Goal: Task Accomplishment & Management: Use online tool/utility

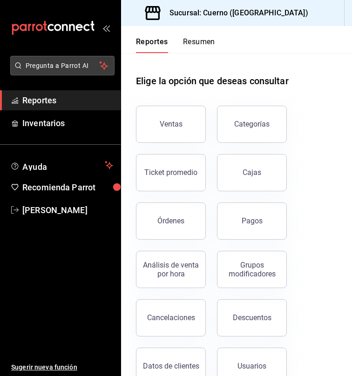
click at [57, 70] on span "Pregunta a Parrot AI" at bounding box center [63, 66] width 74 height 10
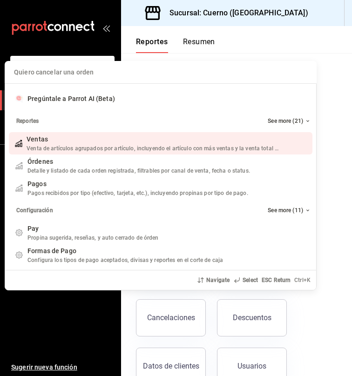
click at [54, 45] on div "Quiero cancelar una orden Pregúntale a Parrot AI (Beta) Reportes See more (21) …" at bounding box center [176, 188] width 352 height 376
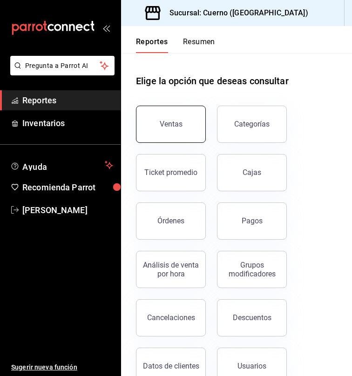
click at [160, 123] on div "Ventas" at bounding box center [171, 124] width 23 height 9
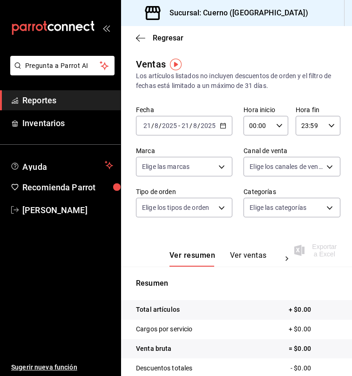
click at [220, 126] on \(Stroke\) "button" at bounding box center [223, 125] width 6 height 5
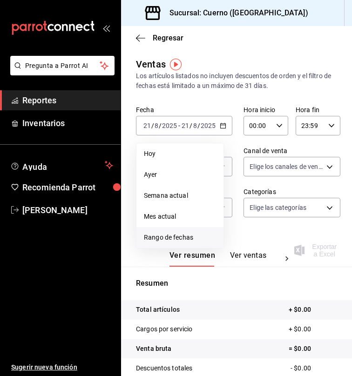
click at [157, 240] on span "Rango de fechas" at bounding box center [180, 238] width 72 height 10
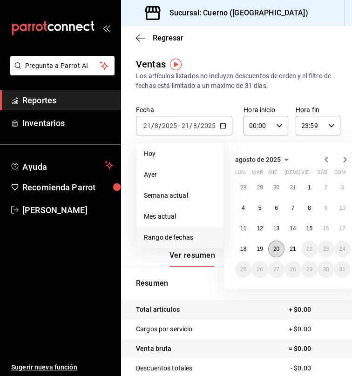
click at [276, 251] on abbr "20" at bounding box center [276, 249] width 6 height 7
click at [292, 249] on abbr "21" at bounding box center [292, 249] width 6 height 7
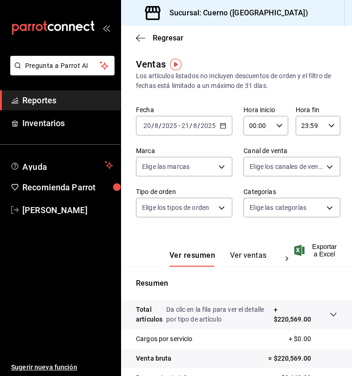
click at [276, 125] on \(Stroke\) "button" at bounding box center [279, 125] width 6 height 3
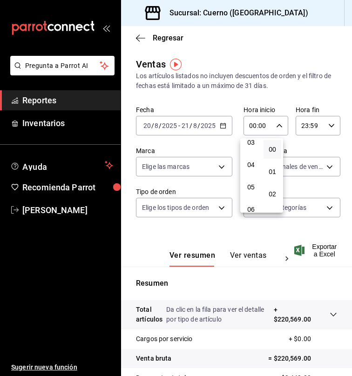
scroll to position [74, 0]
click at [248, 185] on span "05" at bounding box center [251, 186] width 7 height 7
type input "05:00"
click at [315, 122] on div at bounding box center [176, 188] width 352 height 376
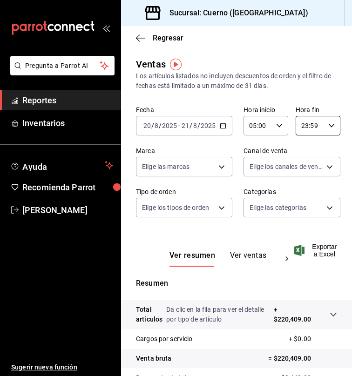
click at [315, 122] on input "23:59" at bounding box center [310, 125] width 29 height 19
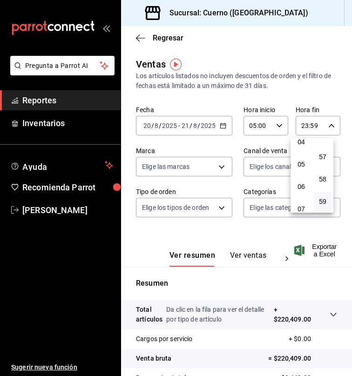
scroll to position [96, 0]
click at [303, 169] on span "05" at bounding box center [301, 164] width 7 height 7
click at [322, 147] on span "00" at bounding box center [322, 148] width 7 height 7
type input "05:00"
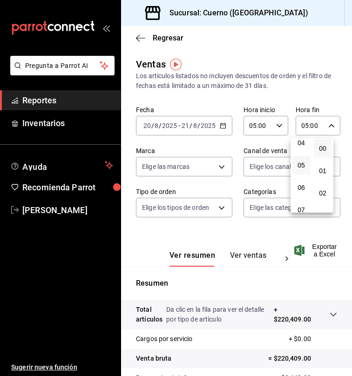
click at [315, 249] on div at bounding box center [176, 188] width 352 height 376
click at [315, 249] on span "Exportar a Excel" at bounding box center [316, 250] width 41 height 15
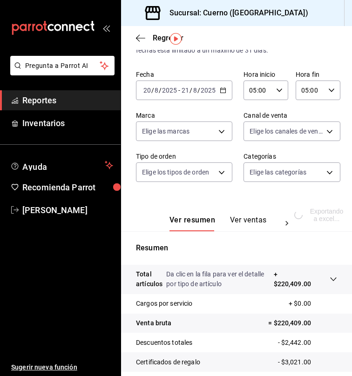
scroll to position [24, 0]
